Goal: Task Accomplishment & Management: Complete application form

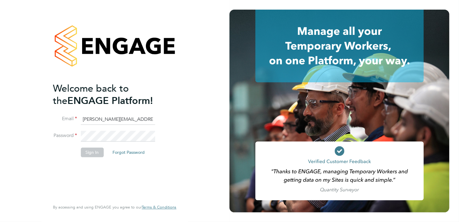
click at [141, 119] on input "richard@northbuildrecruit.com" at bounding box center [118, 119] width 74 height 11
type input "m"
type input "callum@northbuildrecruit.com"
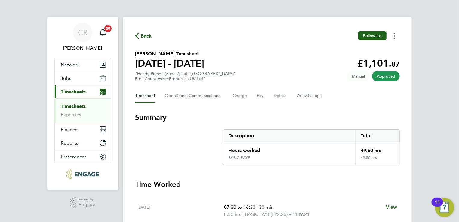
click at [396, 36] on button "Timesheets Menu" at bounding box center [394, 35] width 11 height 9
click at [355, 49] on link "Download timesheet" at bounding box center [364, 49] width 72 height 12
click at [361, 39] on button "Following" at bounding box center [372, 35] width 28 height 9
click at [393, 36] on button "Timesheets Menu" at bounding box center [394, 35] width 11 height 9
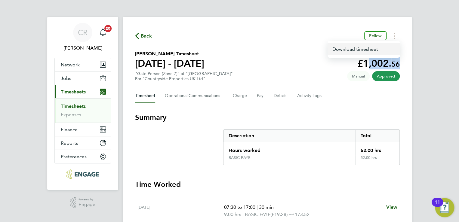
click at [357, 51] on link "Download timesheet" at bounding box center [364, 49] width 72 height 12
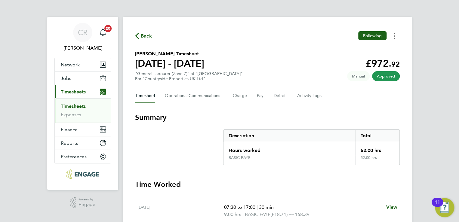
click at [395, 35] on button "Timesheets Menu" at bounding box center [394, 35] width 11 height 9
click at [365, 49] on link "Download timesheet" at bounding box center [364, 49] width 72 height 12
click at [395, 38] on button "Timesheets Menu" at bounding box center [394, 35] width 11 height 9
click at [365, 48] on link "Download timesheet" at bounding box center [364, 49] width 72 height 12
click at [394, 37] on icon "Timesheets Menu" at bounding box center [394, 36] width 1 height 6
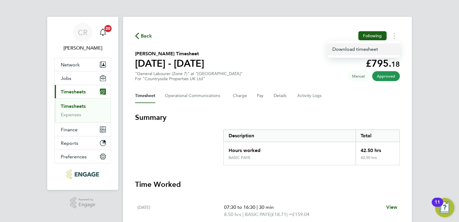
click at [361, 50] on link "Download timesheet" at bounding box center [364, 49] width 72 height 12
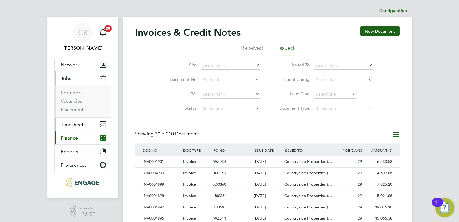
click at [71, 125] on span "Timesheets" at bounding box center [73, 125] width 25 height 6
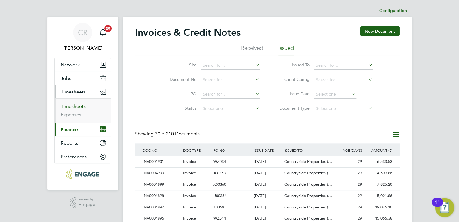
click at [77, 106] on link "Timesheets" at bounding box center [73, 106] width 25 height 6
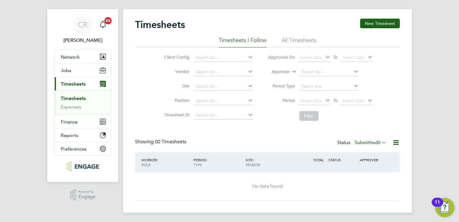
click at [309, 97] on div "Select date To Select date" at bounding box center [335, 101] width 75 height 8
click at [308, 103] on span "Select date" at bounding box center [314, 101] width 32 height 8
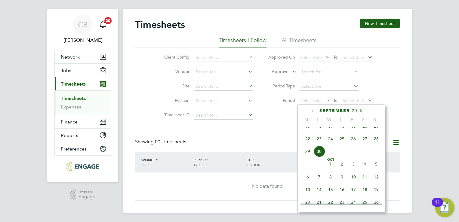
click at [308, 145] on span "22" at bounding box center [307, 138] width 11 height 11
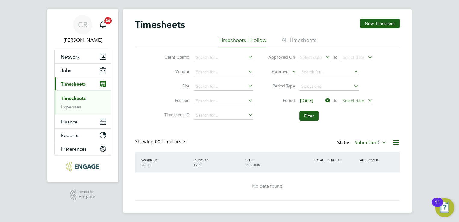
click at [347, 101] on span "Select date" at bounding box center [354, 100] width 22 height 5
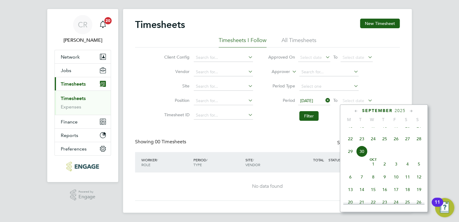
click at [422, 145] on span "28" at bounding box center [418, 138] width 11 height 11
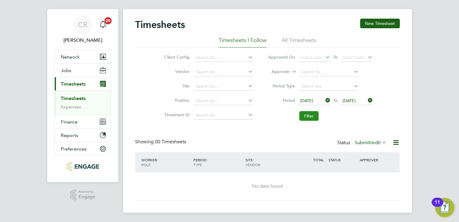
click at [304, 116] on button "Filter" at bounding box center [308, 116] width 19 height 10
click at [369, 28] on button "New Timesheet" at bounding box center [380, 24] width 40 height 10
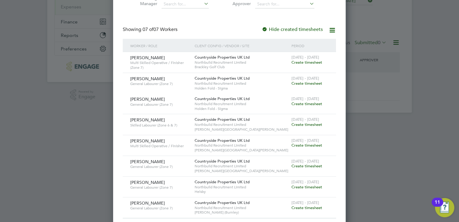
click at [316, 144] on span "Create timesheet" at bounding box center [306, 145] width 31 height 5
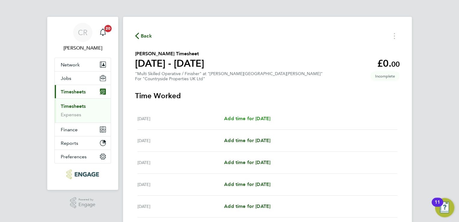
click at [270, 119] on span "Add time for [DATE]" at bounding box center [247, 119] width 46 height 6
select select "30"
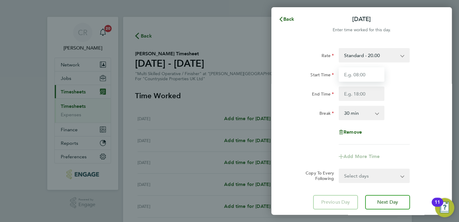
click at [350, 74] on input "Start Time" at bounding box center [362, 74] width 46 height 14
click at [356, 78] on input "Start Time" at bounding box center [362, 74] width 46 height 14
type input "07:30"
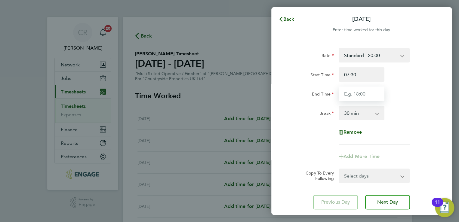
click at [356, 91] on input "End Time" at bounding box center [362, 94] width 46 height 14
type input "17:00"
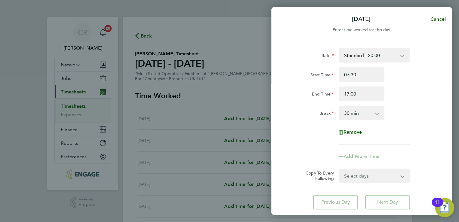
click at [366, 174] on form "Rate Standard - 20.00 Start Time 07:30 End Time 17:00 Break 0 min 15 min 30 min…" at bounding box center [361, 115] width 147 height 135
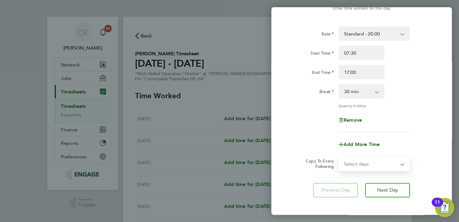
click at [360, 166] on select "Select days Day [DATE] [DATE] [DATE] [DATE]" at bounding box center [370, 163] width 63 height 13
select select "DAY"
click at [339, 157] on select "Select days Day [DATE] [DATE] [DATE] [DATE]" at bounding box center [370, 163] width 63 height 13
select select "2025-09-26"
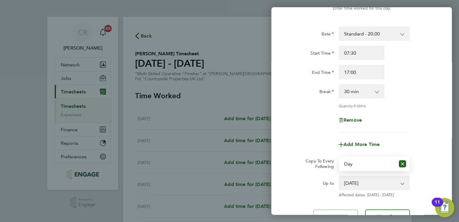
click at [382, 182] on select "23 Sep 2025 24 Sep 2025 25 Sep 2025 26 Sep 2025" at bounding box center [370, 183] width 63 height 13
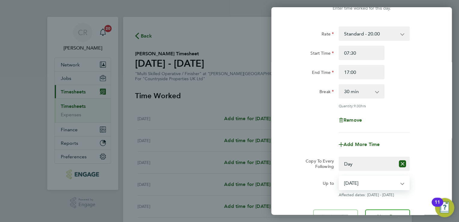
click at [382, 183] on select "23 Sep 2025 24 Sep 2025 25 Sep 2025 26 Sep 2025" at bounding box center [370, 183] width 63 height 13
click at [377, 187] on select "23 Sep 2025 24 Sep 2025 25 Sep 2025 26 Sep 2025" at bounding box center [370, 183] width 63 height 13
click at [339, 177] on select "23 Sep 2025 24 Sep 2025 25 Sep 2025 26 Sep 2025" at bounding box center [370, 183] width 63 height 13
click at [302, 192] on div "Up to" at bounding box center [311, 187] width 51 height 22
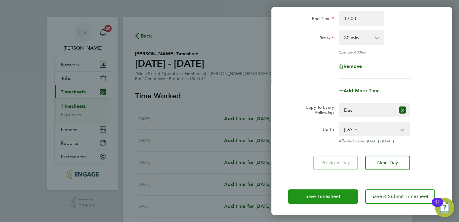
click at [332, 195] on span "Save Timesheet" at bounding box center [323, 197] width 35 height 6
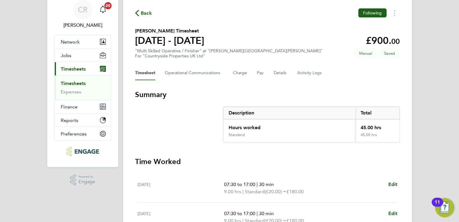
scroll to position [18, 0]
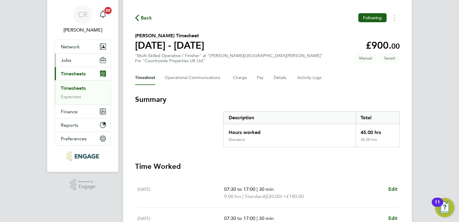
click at [77, 62] on button "Jobs" at bounding box center [83, 60] width 56 height 13
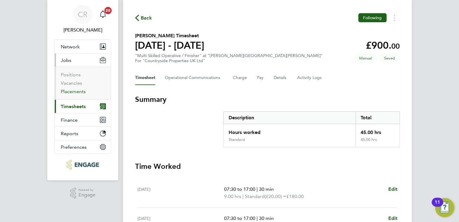
click at [77, 89] on link "Placements" at bounding box center [73, 92] width 25 height 6
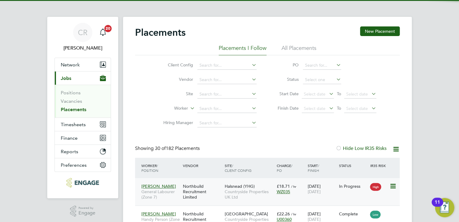
scroll to position [23, 52]
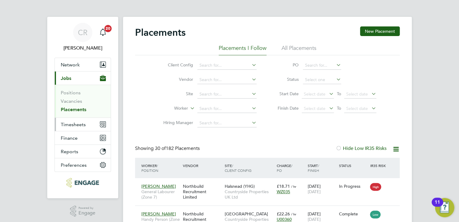
click at [76, 124] on span "Timesheets" at bounding box center [73, 125] width 25 height 6
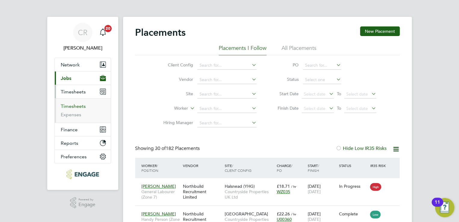
click at [81, 106] on link "Timesheets" at bounding box center [73, 106] width 25 height 6
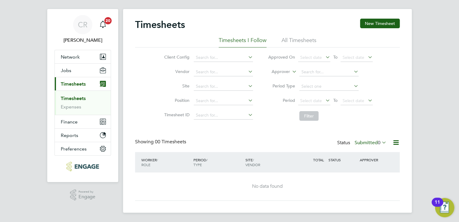
click at [378, 139] on div "Status Submitted 0" at bounding box center [362, 143] width 51 height 8
click at [374, 143] on label "Submitted 0" at bounding box center [371, 143] width 32 height 6
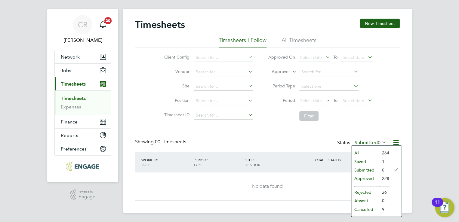
click at [365, 159] on li "Saved" at bounding box center [365, 162] width 28 height 8
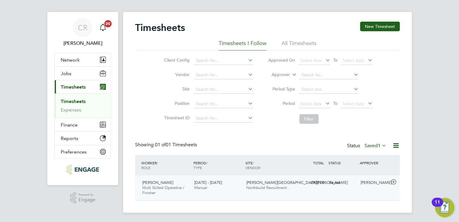
click at [298, 186] on div "£900.00 Saved" at bounding box center [311, 183] width 31 height 10
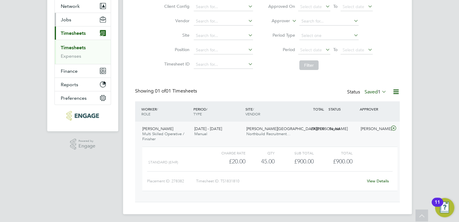
click at [71, 19] on button "Jobs" at bounding box center [83, 19] width 56 height 13
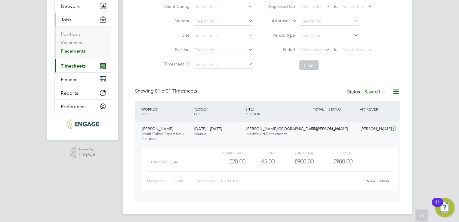
click at [76, 50] on link "Placements" at bounding box center [73, 51] width 25 height 6
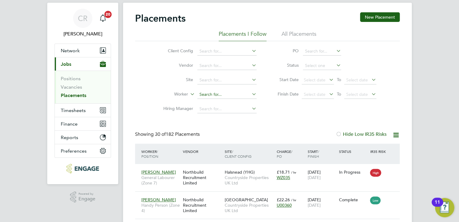
click at [201, 97] on input at bounding box center [226, 95] width 59 height 8
click at [208, 101] on li "Rob ert Va lentine" at bounding box center [239, 103] width 85 height 8
type input "[PERSON_NAME]"
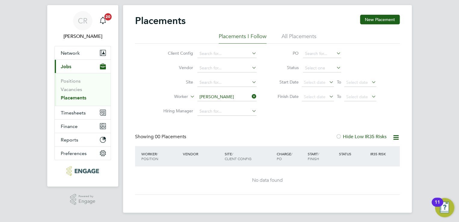
click at [72, 96] on link "Placements" at bounding box center [74, 98] width 26 height 6
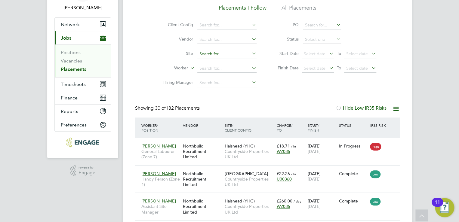
click at [213, 55] on input at bounding box center [226, 54] width 59 height 8
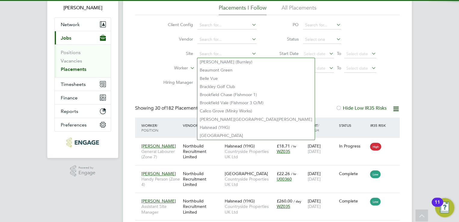
click at [177, 84] on label "Hiring Manager" at bounding box center [176, 82] width 35 height 5
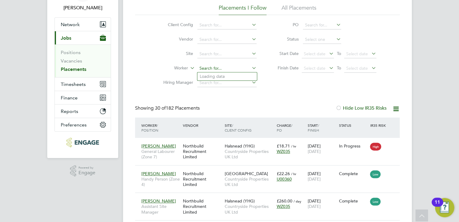
click at [201, 68] on input at bounding box center [226, 68] width 59 height 8
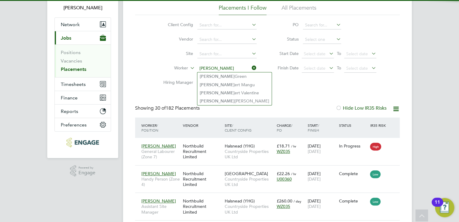
type input "Rob Green"
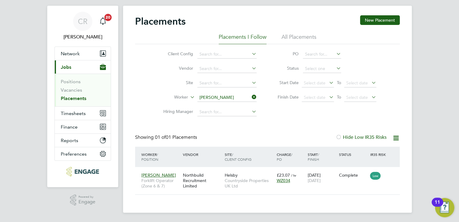
click at [207, 94] on input "Rob Green" at bounding box center [226, 98] width 59 height 8
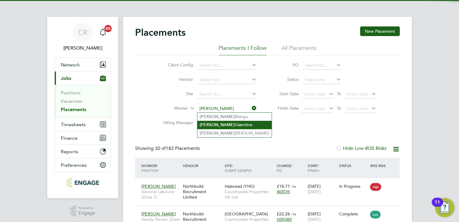
click at [214, 122] on li "Robert Valentine" at bounding box center [234, 125] width 74 height 8
type input "[PERSON_NAME]"
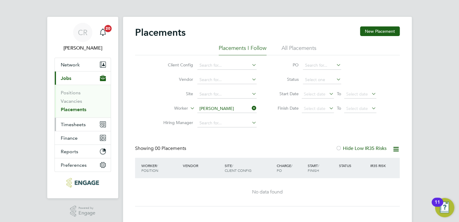
click at [74, 127] on button "Timesheets" at bounding box center [83, 124] width 56 height 13
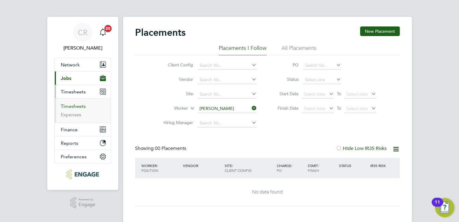
click at [78, 108] on link "Timesheets" at bounding box center [73, 106] width 25 height 6
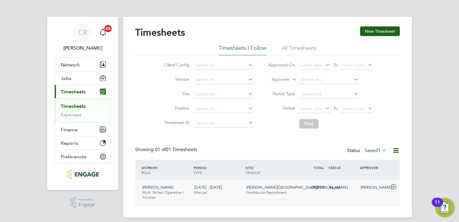
click at [225, 190] on div "22 - 28 Sep 2025 Manual" at bounding box center [218, 190] width 52 height 15
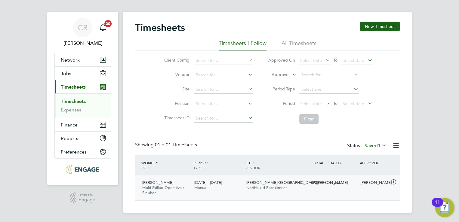
click at [336, 186] on div "Saved" at bounding box center [342, 183] width 31 height 10
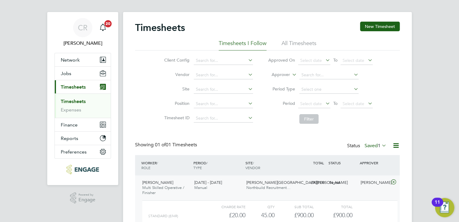
click at [336, 186] on div "Saved" at bounding box center [342, 183] width 31 height 10
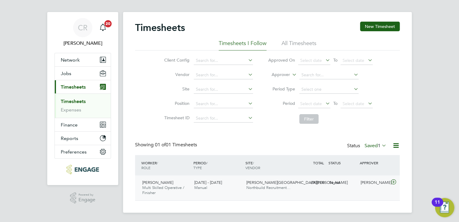
click at [336, 186] on div "Saved" at bounding box center [342, 183] width 31 height 10
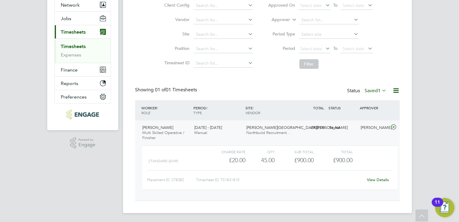
click at [375, 182] on link "View Details" at bounding box center [378, 179] width 22 height 5
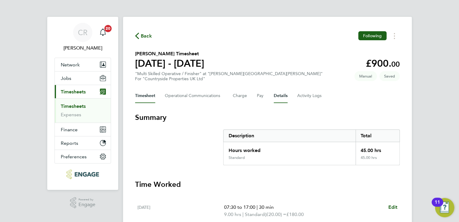
click at [277, 95] on button "Details" at bounding box center [281, 96] width 14 height 14
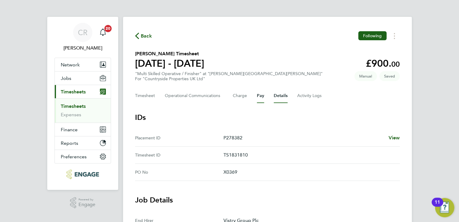
click at [260, 95] on button "Pay" at bounding box center [260, 96] width 7 height 14
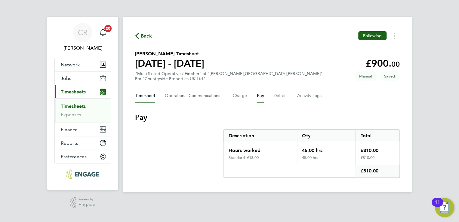
click at [154, 95] on button "Timesheet" at bounding box center [145, 96] width 20 height 14
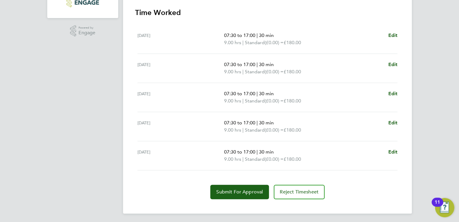
scroll to position [172, 0]
click at [297, 188] on button "Reject Timesheet" at bounding box center [299, 192] width 51 height 14
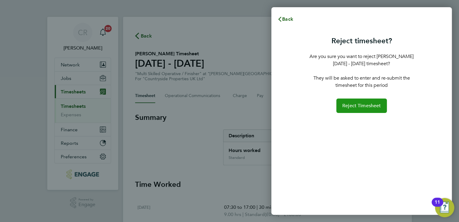
click at [360, 109] on span "Reject Timesheet" at bounding box center [361, 106] width 39 height 6
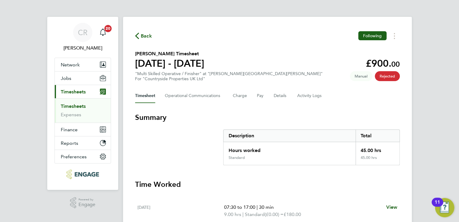
click at [67, 105] on link "Timesheets" at bounding box center [73, 106] width 25 height 6
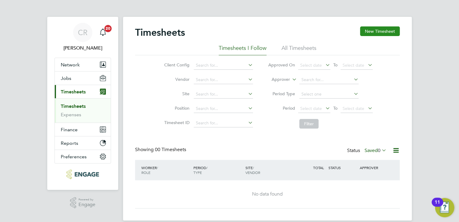
click at [380, 28] on button "New Timesheet" at bounding box center [380, 31] width 40 height 10
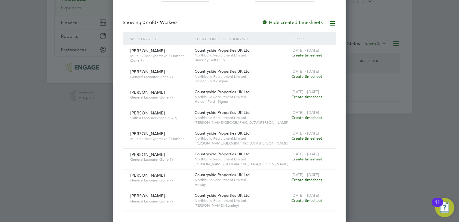
scroll to position [107, 0]
click at [319, 139] on span "Create timesheet" at bounding box center [306, 138] width 31 height 5
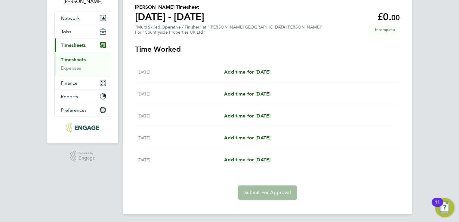
scroll to position [48, 0]
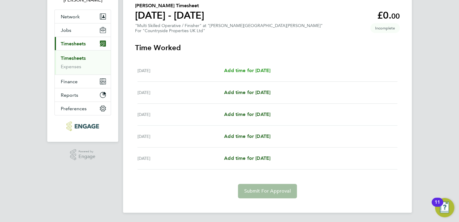
click at [244, 71] on span "Add time for [DATE]" at bounding box center [247, 71] width 46 height 6
select select "30"
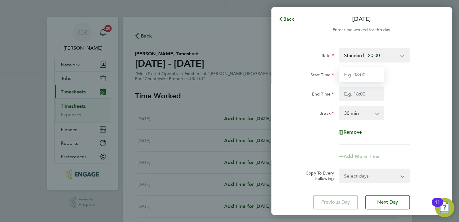
click at [347, 75] on input "Start Time" at bounding box center [362, 74] width 46 height 14
type input "07:30"
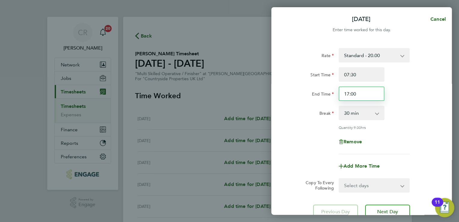
click at [349, 94] on input "17:00" at bounding box center [362, 94] width 46 height 14
type input "18:00"
click at [395, 98] on div "End Time 18:00" at bounding box center [362, 94] width 152 height 14
click at [385, 211] on span "Next Day" at bounding box center [387, 212] width 21 height 6
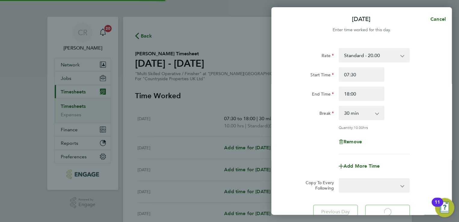
select select "30"
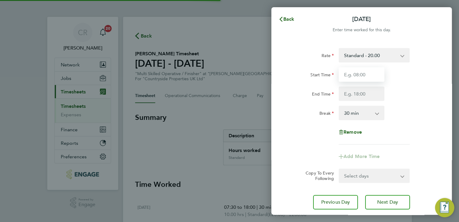
click at [349, 77] on input "Start Time" at bounding box center [362, 74] width 46 height 14
type input "07:30"
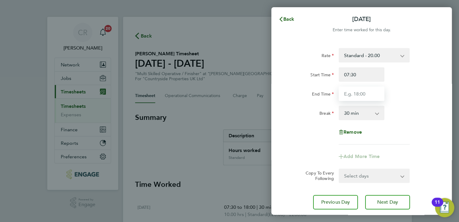
type input "18:00"
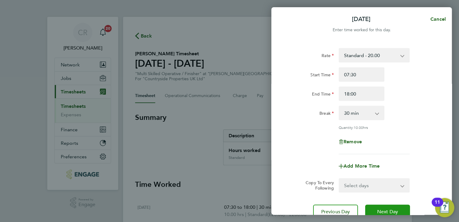
click at [381, 209] on span "Next Day" at bounding box center [387, 212] width 21 height 6
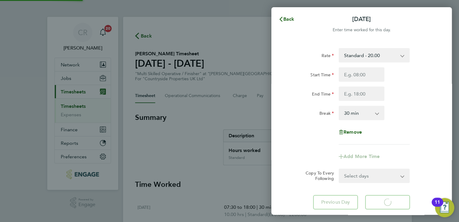
select select "30"
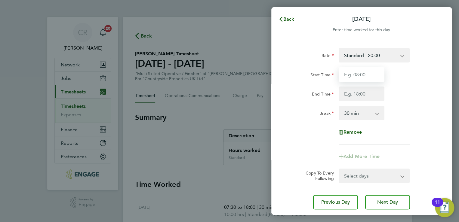
click at [346, 74] on input "Start Time" at bounding box center [362, 74] width 46 height 14
type input "07:30"
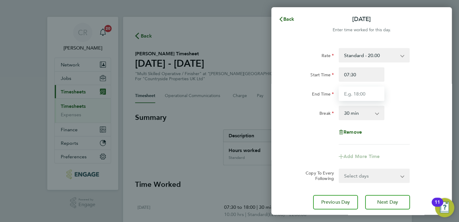
type input "18:00"
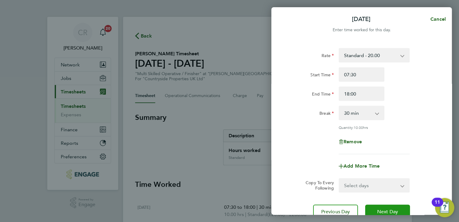
click at [382, 206] on button "Next Day" at bounding box center [387, 212] width 45 height 14
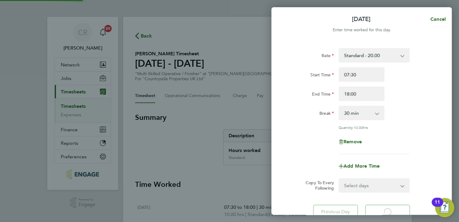
select select "30"
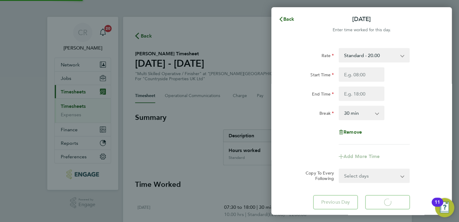
select select "30"
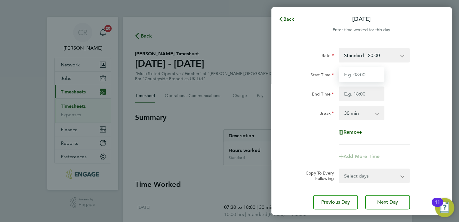
click at [349, 77] on input "Start Time" at bounding box center [362, 74] width 46 height 14
type input "07:30"
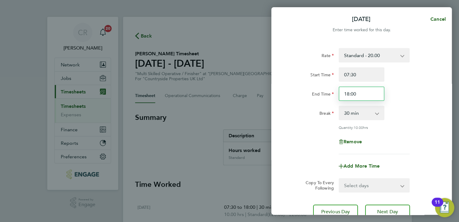
click at [349, 95] on input "18:00" at bounding box center [362, 94] width 46 height 14
type input "19:00"
click at [393, 99] on div "End Time 19:00" at bounding box center [362, 94] width 152 height 14
click at [378, 206] on button "Next Day" at bounding box center [387, 212] width 45 height 14
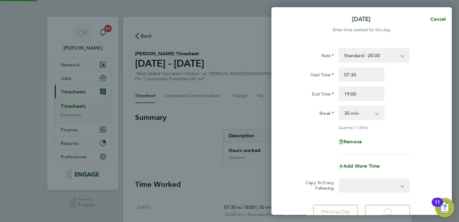
select select "30"
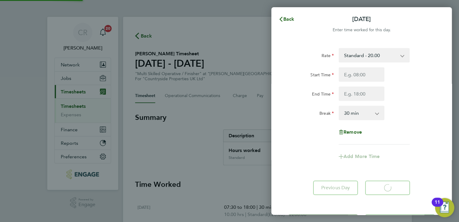
select select "30"
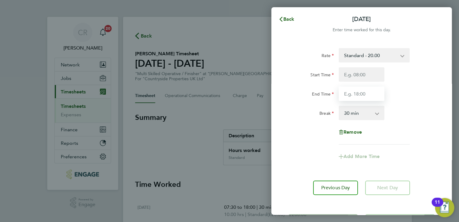
click at [354, 98] on input "End Time" at bounding box center [362, 94] width 46 height 14
type input "18:00"
type input "07:30"
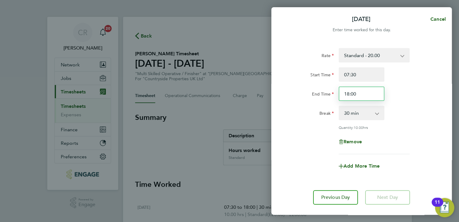
click at [349, 97] on input "18:00" at bounding box center [362, 94] width 46 height 14
type input "19:00"
click at [327, 143] on div "Remove" at bounding box center [362, 142] width 152 height 14
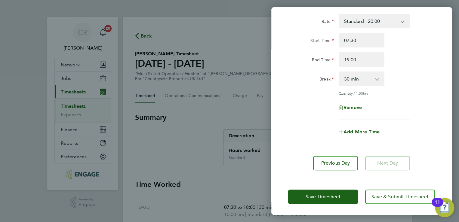
scroll to position [35, 0]
click at [324, 196] on span "Save Timesheet" at bounding box center [323, 197] width 35 height 6
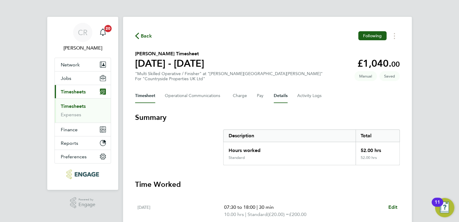
click at [276, 96] on button "Details" at bounding box center [281, 96] width 14 height 14
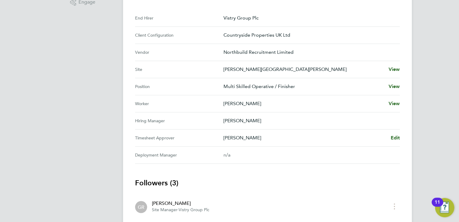
scroll to position [206, 0]
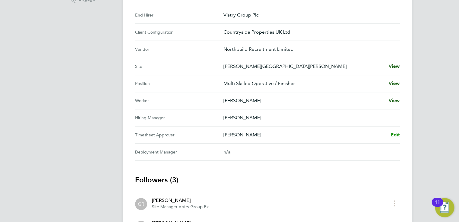
click at [394, 134] on span "Edit" at bounding box center [394, 135] width 9 height 6
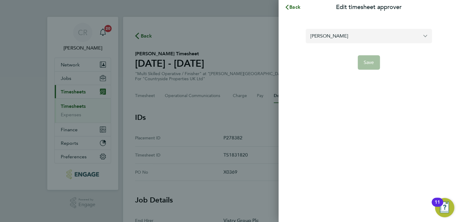
click at [361, 31] on input "[PERSON_NAME]" at bounding box center [369, 36] width 126 height 14
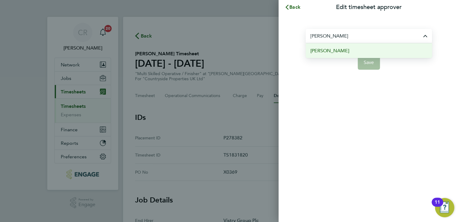
click at [345, 50] on li "[PERSON_NAME]" at bounding box center [369, 50] width 126 height 15
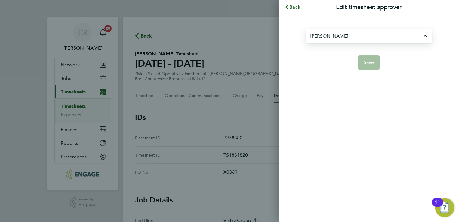
type input "[PERSON_NAME]"
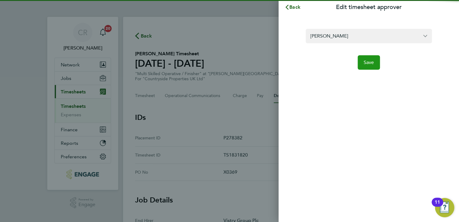
click at [364, 61] on span "Save" at bounding box center [369, 63] width 11 height 6
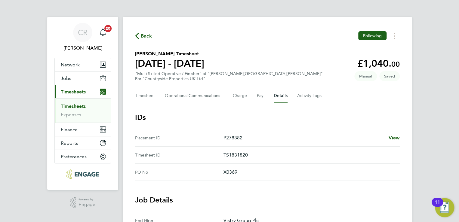
click at [139, 94] on button "Timesheet" at bounding box center [145, 96] width 20 height 14
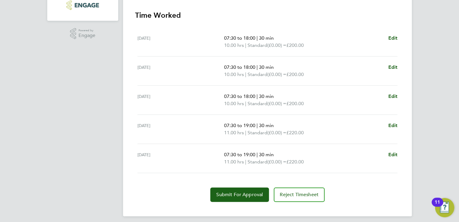
scroll to position [172, 0]
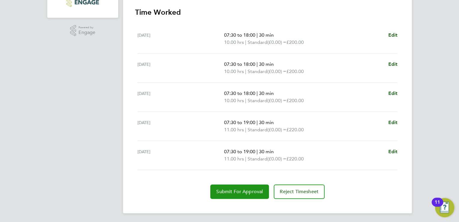
click at [236, 194] on button "Submit For Approval" at bounding box center [239, 192] width 59 height 14
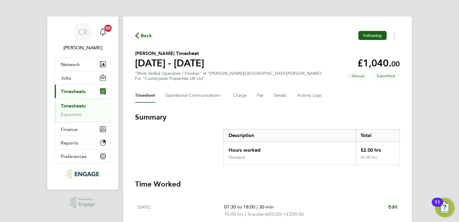
scroll to position [0, 0]
click at [70, 94] on span "Timesheets" at bounding box center [73, 92] width 25 height 6
click at [68, 104] on link "Timesheets" at bounding box center [73, 106] width 25 height 6
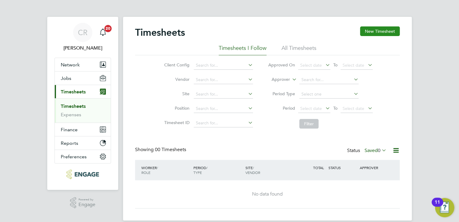
click at [366, 34] on button "New Timesheet" at bounding box center [380, 31] width 40 height 10
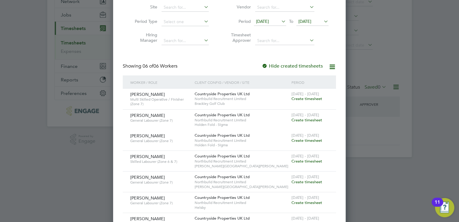
scroll to position [65, 0]
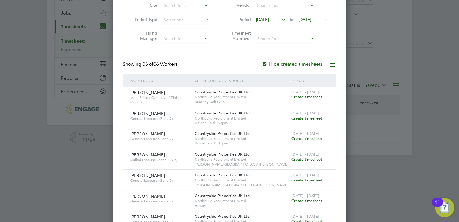
click at [296, 181] on span "Create timesheet" at bounding box center [306, 180] width 31 height 5
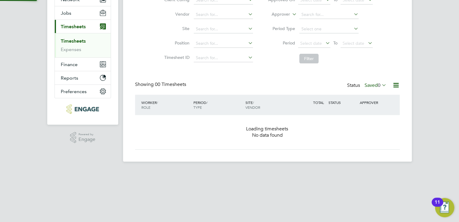
scroll to position [40, 0]
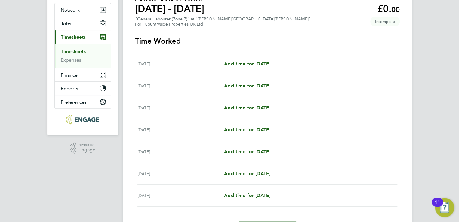
scroll to position [54, 0]
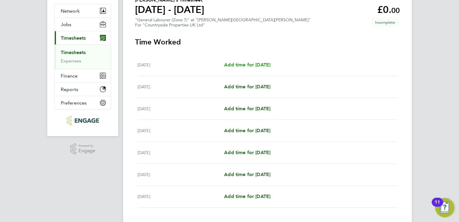
click at [242, 64] on span "Add time for [DATE]" at bounding box center [247, 65] width 46 height 6
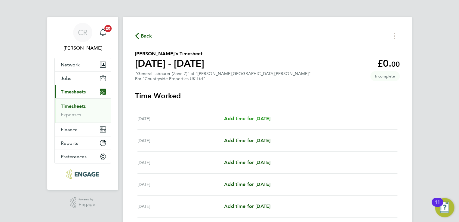
select select "30"
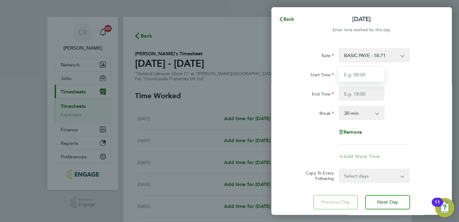
click at [357, 78] on input "Start Time" at bounding box center [362, 74] width 46 height 14
type input "07:30"
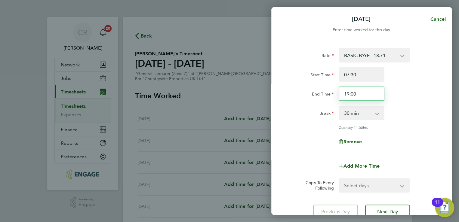
click at [349, 94] on input "19:00" at bounding box center [362, 94] width 46 height 14
type input "17:00"
click at [391, 95] on div "End Time 17:00" at bounding box center [362, 94] width 152 height 14
click at [378, 182] on select "Select days Day Weekday (Mon-Fri) Weekend (Sat-Sun) [DATE] [DATE] [DATE] [DATE]…" at bounding box center [370, 185] width 63 height 13
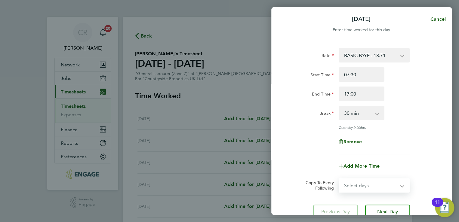
select select "WEEKDAY"
click at [339, 179] on select "Select days Day Weekday (Mon-Fri) Weekend (Sat-Sun) [DATE] [DATE] [DATE] [DATE]…" at bounding box center [370, 185] width 63 height 13
select select "[DATE]"
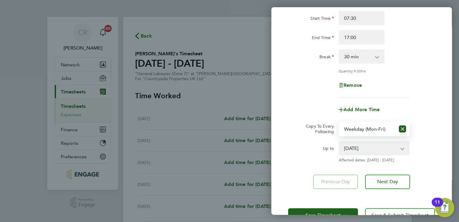
scroll to position [65, 0]
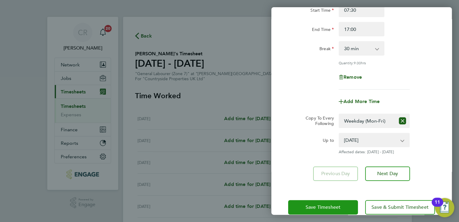
click at [320, 205] on span "Save Timesheet" at bounding box center [323, 208] width 35 height 6
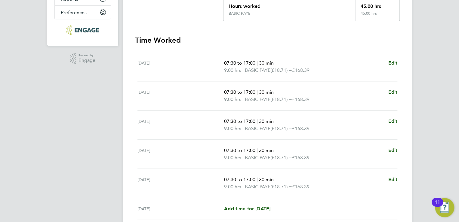
scroll to position [212, 0]
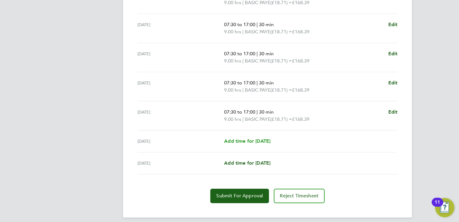
click at [254, 139] on span "Add time for [DATE]" at bounding box center [247, 141] width 46 height 6
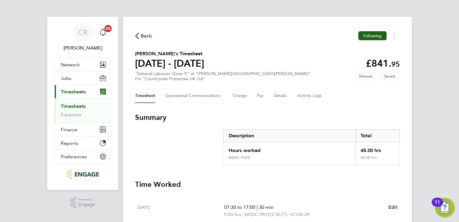
select select "30"
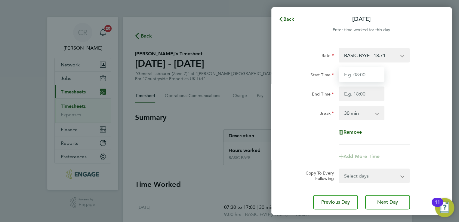
click at [351, 80] on input "Start Time" at bounding box center [362, 74] width 46 height 14
type input "07:30"
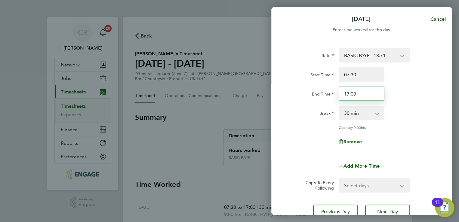
click at [349, 95] on input "17:00" at bounding box center [362, 94] width 46 height 14
type input "15:00"
click at [386, 98] on div "15:00" at bounding box center [361, 94] width 51 height 14
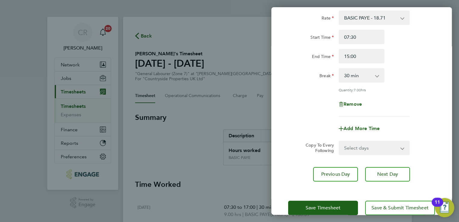
scroll to position [49, 0]
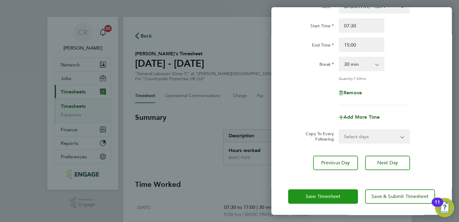
click at [320, 190] on button "Save Timesheet" at bounding box center [323, 197] width 70 height 14
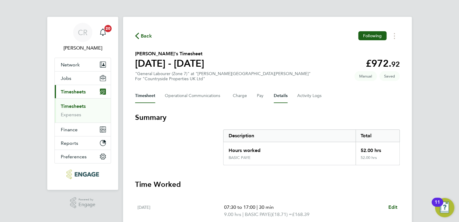
click at [275, 98] on button "Details" at bounding box center [281, 96] width 14 height 14
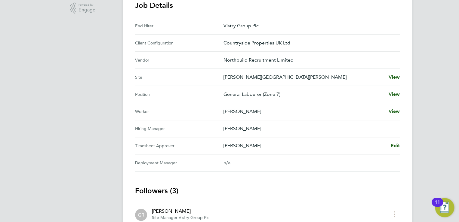
scroll to position [205, 0]
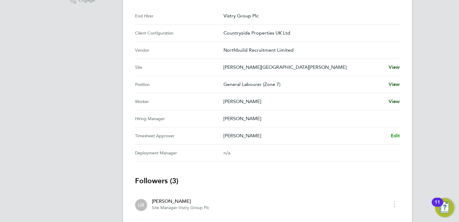
click at [399, 136] on span "Edit" at bounding box center [394, 136] width 9 height 6
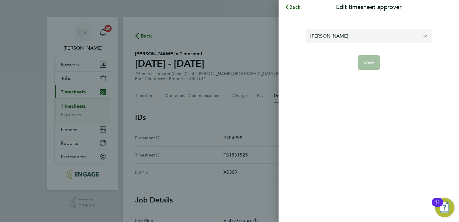
click at [360, 37] on input "[PERSON_NAME]" at bounding box center [369, 36] width 126 height 14
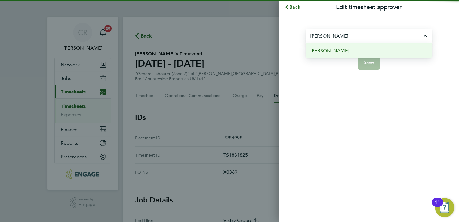
click at [338, 51] on li "[PERSON_NAME]" at bounding box center [369, 50] width 126 height 15
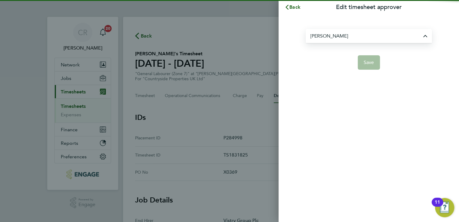
type input "[PERSON_NAME]"
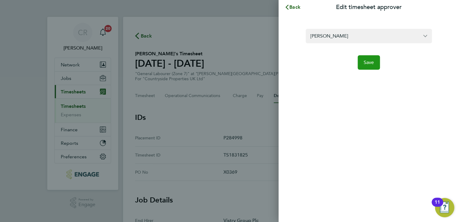
click at [364, 62] on span "Save" at bounding box center [369, 63] width 11 height 6
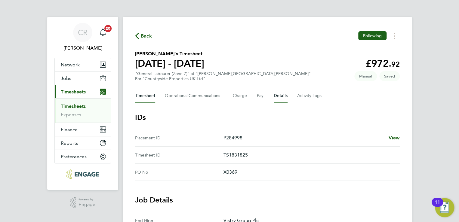
click at [145, 98] on button "Timesheet" at bounding box center [145, 96] width 20 height 14
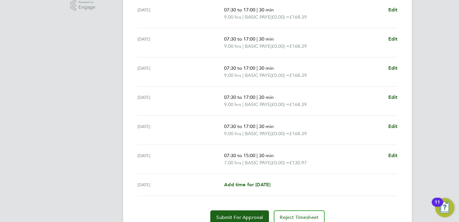
scroll to position [214, 0]
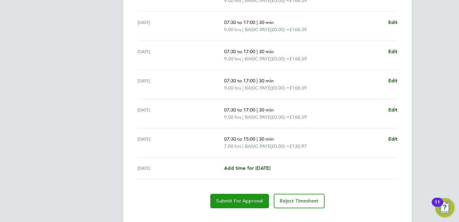
click at [242, 203] on button "Submit For Approval" at bounding box center [239, 201] width 59 height 14
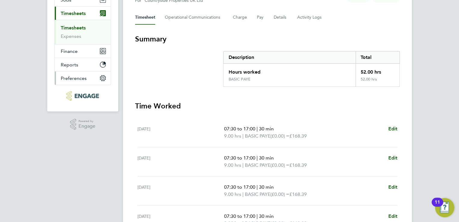
scroll to position [78, 0]
click at [72, 26] on link "Timesheets" at bounding box center [73, 29] width 25 height 6
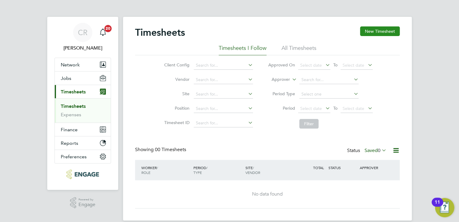
click at [368, 33] on button "New Timesheet" at bounding box center [380, 31] width 40 height 10
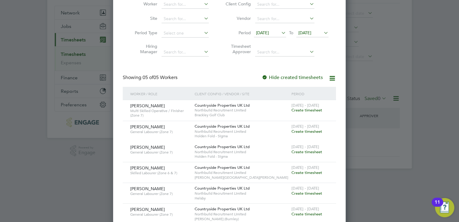
scroll to position [66, 0]
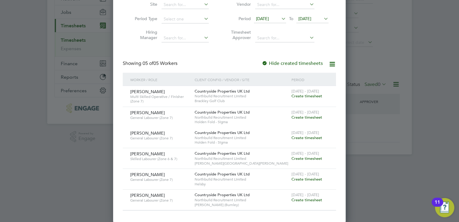
click at [298, 161] on div "[DATE] - [DATE] Create timesheet" at bounding box center [310, 156] width 40 height 16
click at [314, 156] on span "Create timesheet" at bounding box center [306, 158] width 31 height 5
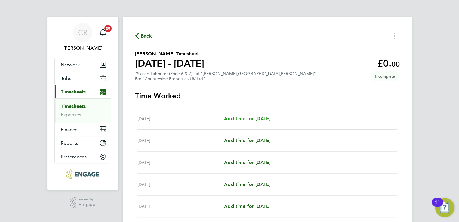
click at [252, 117] on span "Add time for [DATE]" at bounding box center [247, 119] width 46 height 6
select select "30"
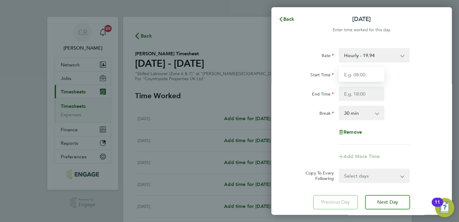
click at [350, 72] on input "Start Time" at bounding box center [362, 74] width 46 height 14
type input "07:30"
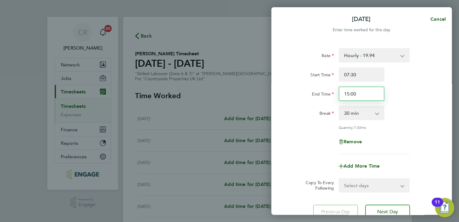
click at [362, 98] on input "15:00" at bounding box center [362, 94] width 46 height 14
type input "17:00"
click at [397, 120] on div "Break 0 min 15 min 30 min 45 min 60 min 75 min 90 min" at bounding box center [362, 113] width 152 height 14
click at [375, 189] on select "Select days Day Weekday (Mon-Fri) Weekend (Sat-Sun) [DATE] [DATE] [DATE] [DATE]…" at bounding box center [370, 185] width 63 height 13
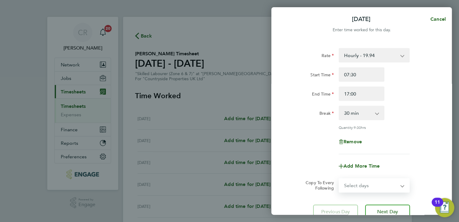
select select "WEEKDAY"
click at [339, 179] on select "Select days Day Weekday (Mon-Fri) Weekend (Sat-Sun) [DATE] [DATE] [DATE] [DATE]…" at bounding box center [370, 185] width 63 height 13
select select "[DATE]"
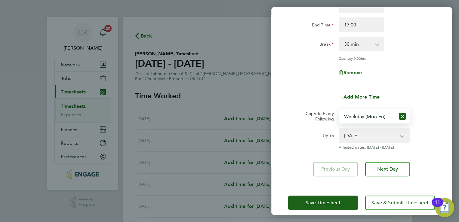
scroll to position [76, 0]
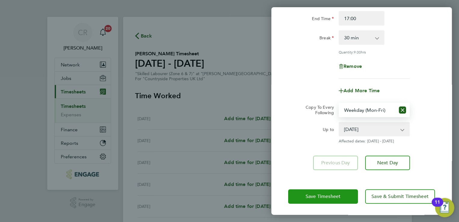
click at [315, 199] on span "Save Timesheet" at bounding box center [323, 197] width 35 height 6
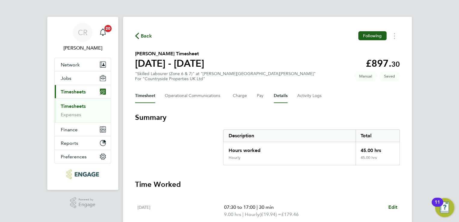
click at [279, 94] on button "Details" at bounding box center [281, 96] width 14 height 14
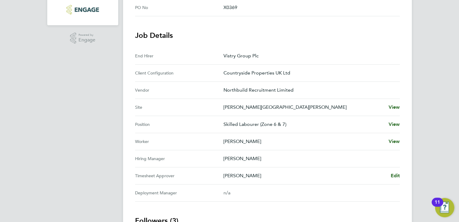
scroll to position [179, 0]
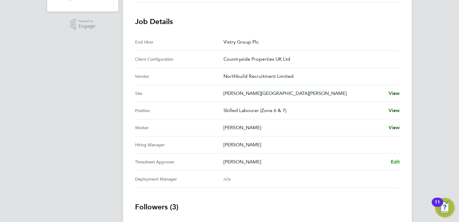
click at [395, 160] on span "Edit" at bounding box center [394, 162] width 9 height 6
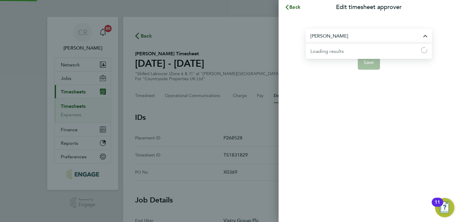
click at [361, 33] on input "[PERSON_NAME]" at bounding box center [369, 36] width 126 height 14
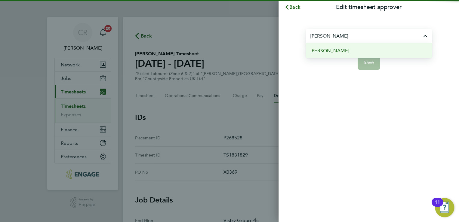
click at [349, 51] on li "[PERSON_NAME]" at bounding box center [369, 50] width 126 height 15
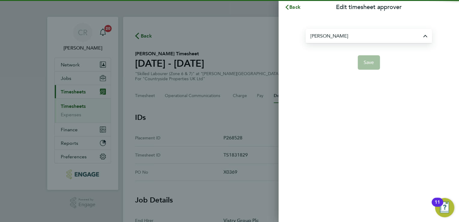
type input "[PERSON_NAME]"
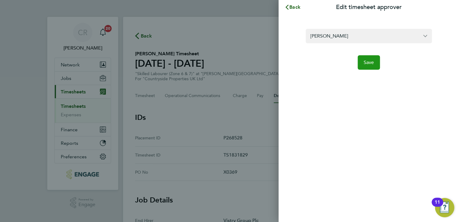
click at [361, 60] on button "Save" at bounding box center [369, 62] width 23 height 14
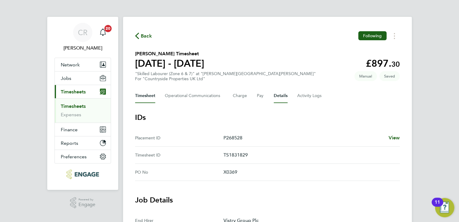
click at [149, 94] on button "Timesheet" at bounding box center [145, 96] width 20 height 14
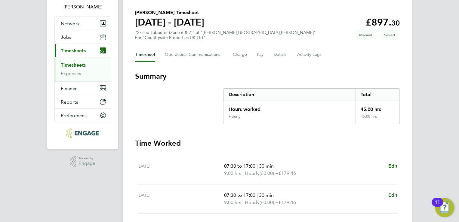
scroll to position [28, 0]
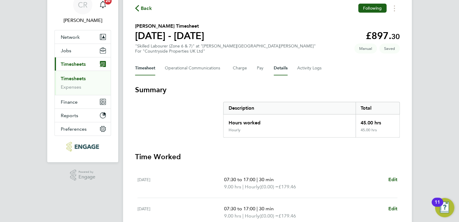
click at [281, 66] on button "Details" at bounding box center [281, 68] width 14 height 14
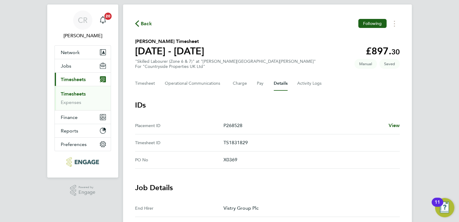
scroll to position [11, 0]
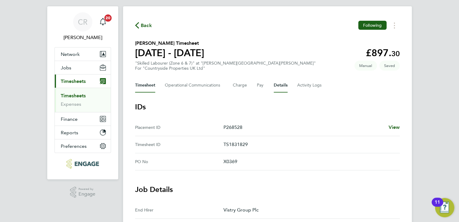
click at [140, 82] on button "Timesheet" at bounding box center [145, 85] width 20 height 14
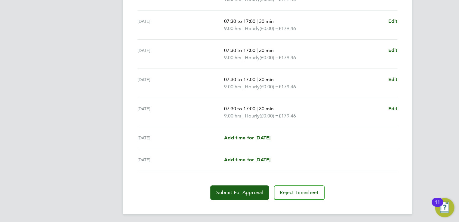
scroll to position [216, 0]
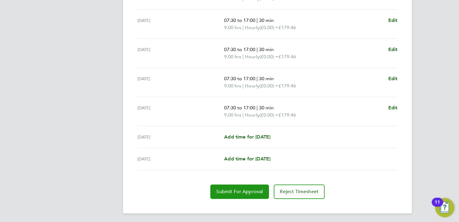
click at [238, 196] on button "Submit For Approval" at bounding box center [239, 192] width 59 height 14
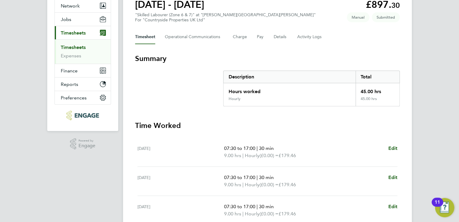
scroll to position [0, 0]
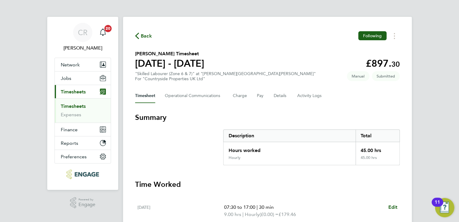
click at [80, 107] on link "Timesheets" at bounding box center [73, 106] width 25 height 6
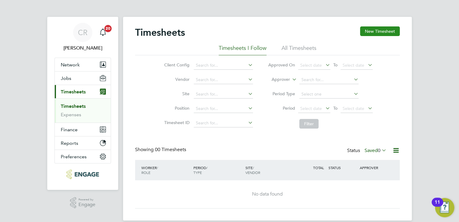
click at [380, 31] on button "New Timesheet" at bounding box center [380, 31] width 40 height 10
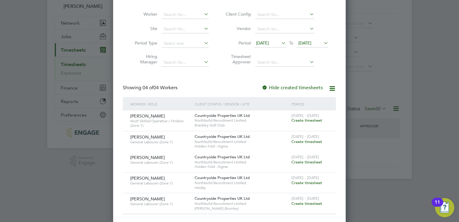
scroll to position [45, 0]
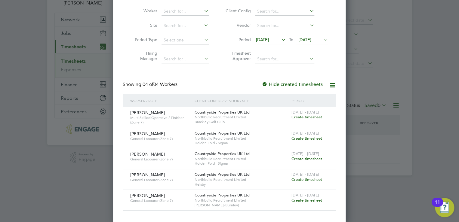
click at [75, 186] on div at bounding box center [229, 111] width 459 height 222
click at [58, 79] on div at bounding box center [229, 111] width 459 height 222
click at [79, 27] on div at bounding box center [229, 111] width 459 height 222
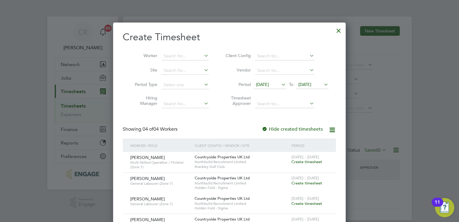
scroll to position [0, 0]
click at [337, 31] on div at bounding box center [338, 29] width 11 height 11
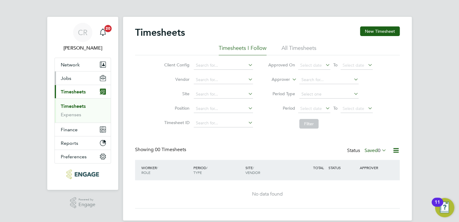
click at [76, 74] on button "Jobs" at bounding box center [83, 78] width 56 height 13
click at [77, 72] on button "Jobs" at bounding box center [83, 78] width 56 height 13
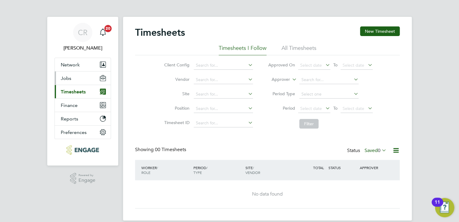
click at [78, 83] on button "Jobs" at bounding box center [83, 78] width 56 height 13
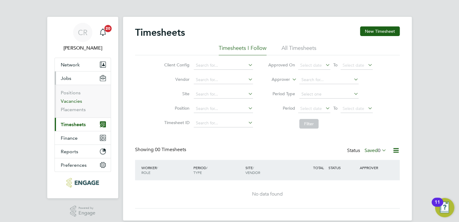
click at [77, 102] on link "Vacancies" at bounding box center [71, 101] width 21 height 6
